Goal: Task Accomplishment & Management: Manage account settings

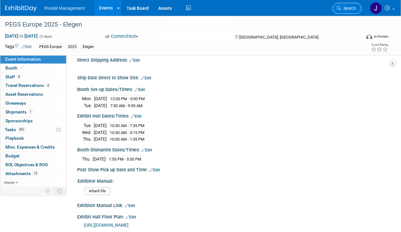
scroll to position [635, 0]
click at [345, 8] on span "Search" at bounding box center [348, 8] width 15 height 5
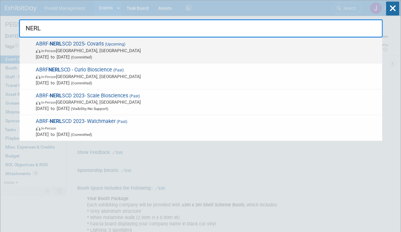
type input "NERL"
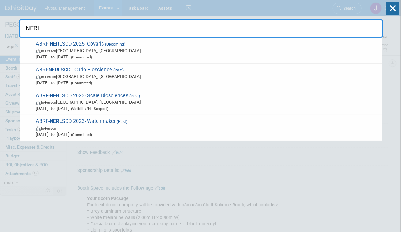
click at [222, 51] on span "In-Person [GEOGRAPHIC_DATA], [GEOGRAPHIC_DATA]" at bounding box center [207, 50] width 343 height 6
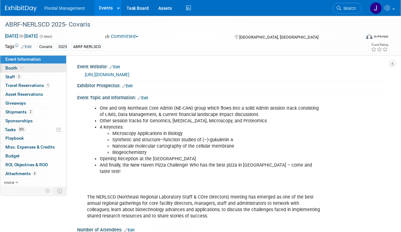
click at [39, 68] on link "Booth" at bounding box center [33, 68] width 66 height 9
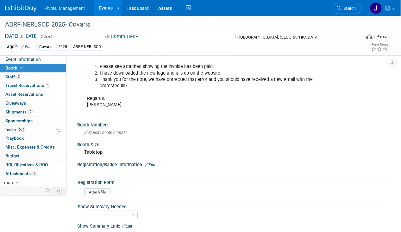
scroll to position [158, 0]
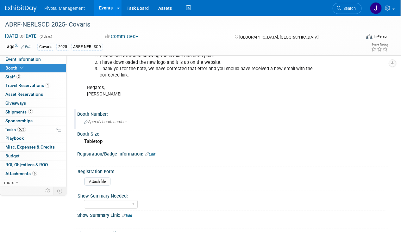
click at [116, 117] on div "Specify booth number" at bounding box center [233, 122] width 302 height 10
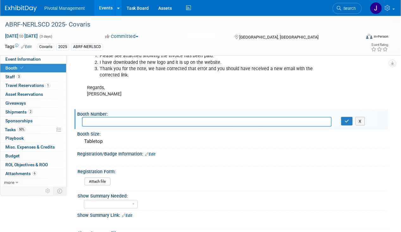
click at [131, 109] on div "Booth Number:" at bounding box center [232, 113] width 311 height 8
click at [119, 117] on input "text" at bounding box center [207, 122] width 250 height 10
type input "26"
click at [346, 119] on icon "button" at bounding box center [347, 121] width 4 height 4
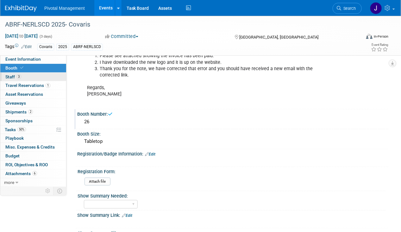
click at [22, 77] on link "3 Staff 3" at bounding box center [33, 77] width 66 height 9
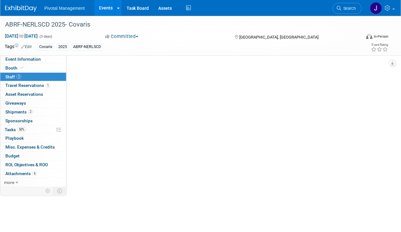
scroll to position [0, 0]
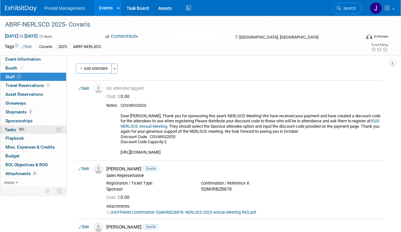
click at [20, 128] on span "50%" at bounding box center [21, 129] width 9 height 5
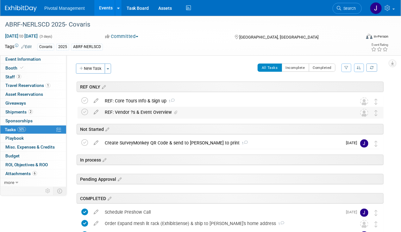
click at [152, 111] on div "REF: Vendor ?s & Event Overview" at bounding box center [225, 112] width 246 height 11
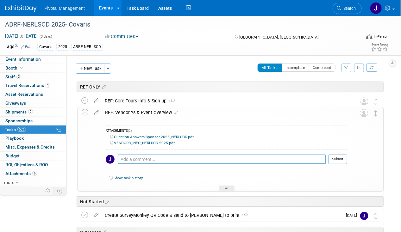
click at [152, 111] on div "REF: Vendor ?s & Event Overview" at bounding box center [224, 112] width 245 height 11
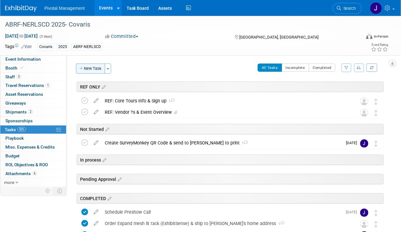
click at [97, 69] on button "New Task" at bounding box center [90, 69] width 29 height 10
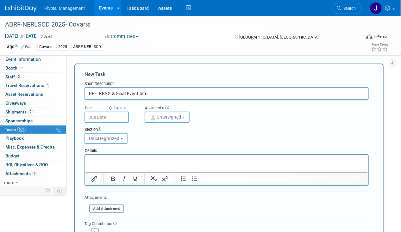
type input "REF: KBYG & Final Event Info"
click at [109, 116] on input "text" at bounding box center [106, 117] width 44 height 11
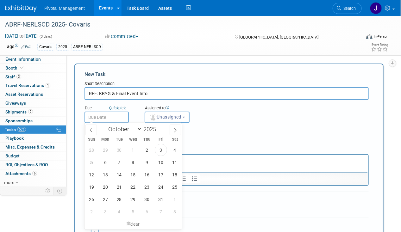
click at [109, 116] on input "text" at bounding box center [106, 117] width 44 height 11
click at [218, 142] on div "Section Uncategorized REF ONLY Not Started In process Pending Approval COMPLETE…" at bounding box center [214, 134] width 269 height 22
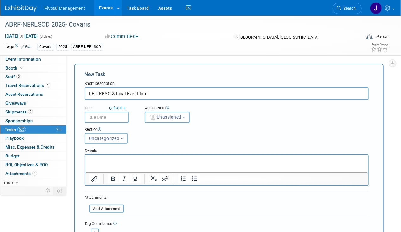
click at [98, 139] on span "Uncategorized" at bounding box center [104, 138] width 31 height 5
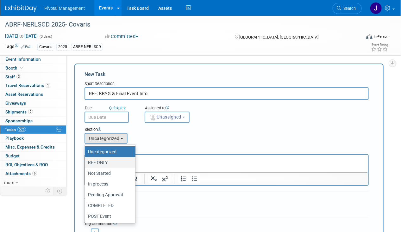
click at [106, 163] on label "REF ONLY" at bounding box center [108, 163] width 41 height 8
click at [86, 163] on input "REF ONLY" at bounding box center [84, 163] width 4 height 4
select select "11274935"
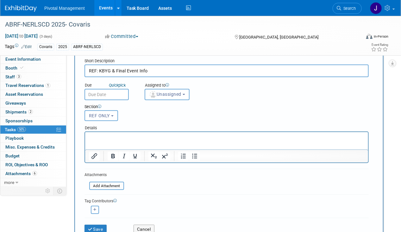
scroll to position [32, 0]
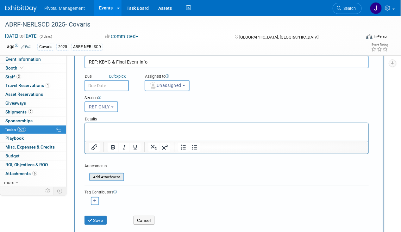
click at [106, 177] on input "file" at bounding box center [85, 177] width 75 height 7
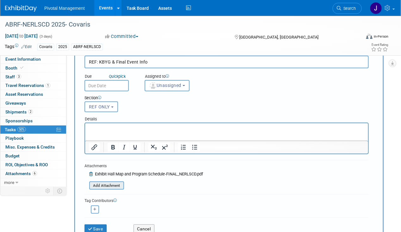
click at [112, 187] on input "file" at bounding box center [85, 185] width 75 height 7
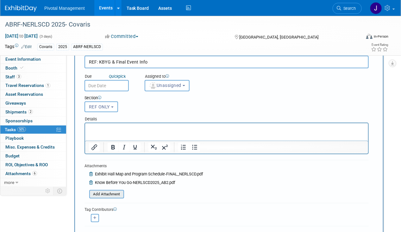
click at [112, 192] on input "file" at bounding box center [85, 194] width 75 height 7
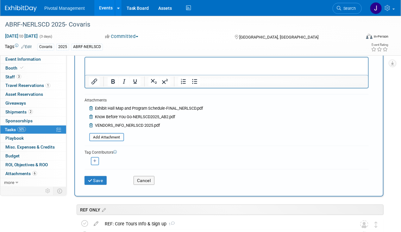
scroll to position [158, 0]
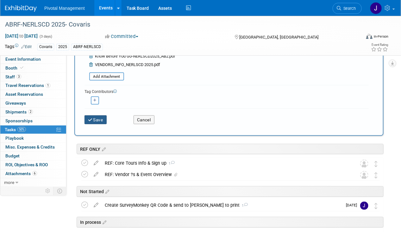
click at [98, 118] on button "Save" at bounding box center [95, 119] width 22 height 9
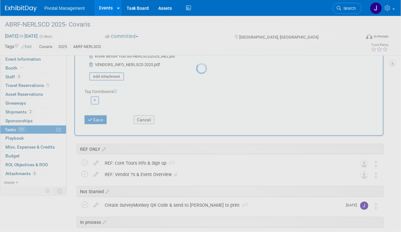
scroll to position [0, 0]
